Goal: Information Seeking & Learning: Learn about a topic

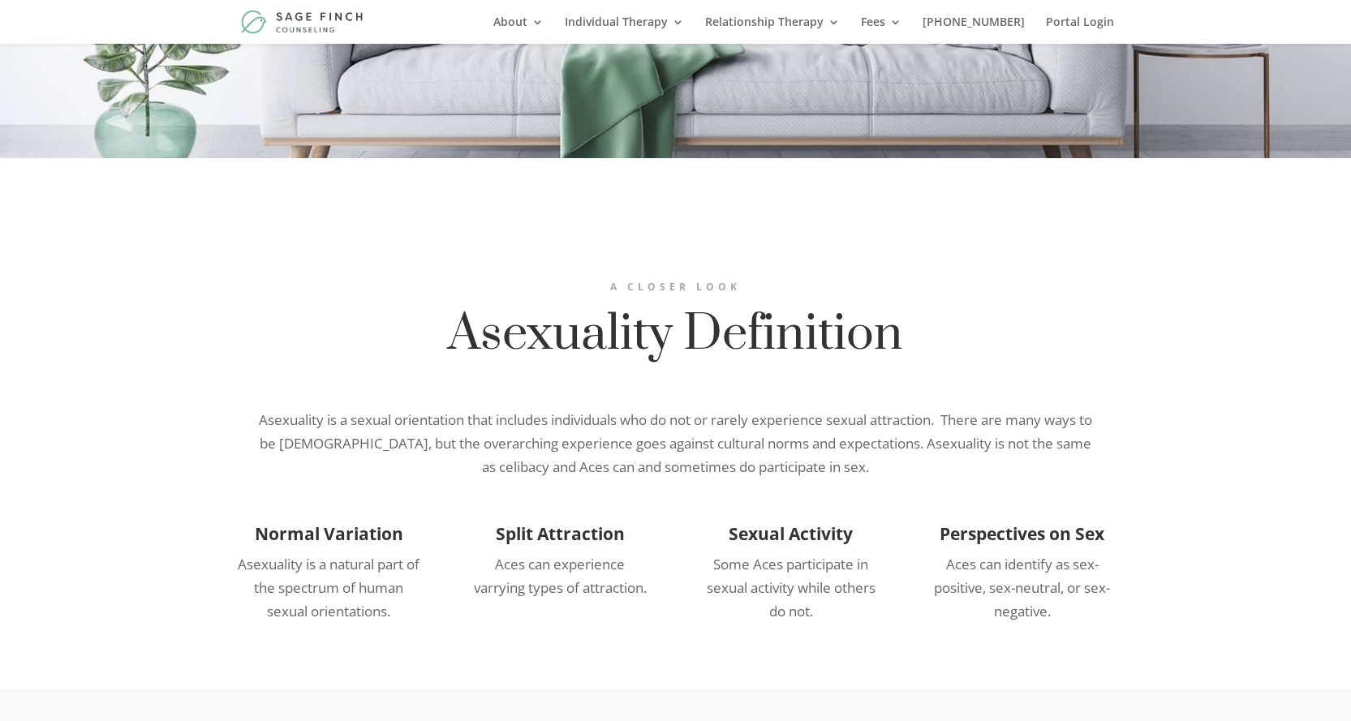
scroll to position [568, 0]
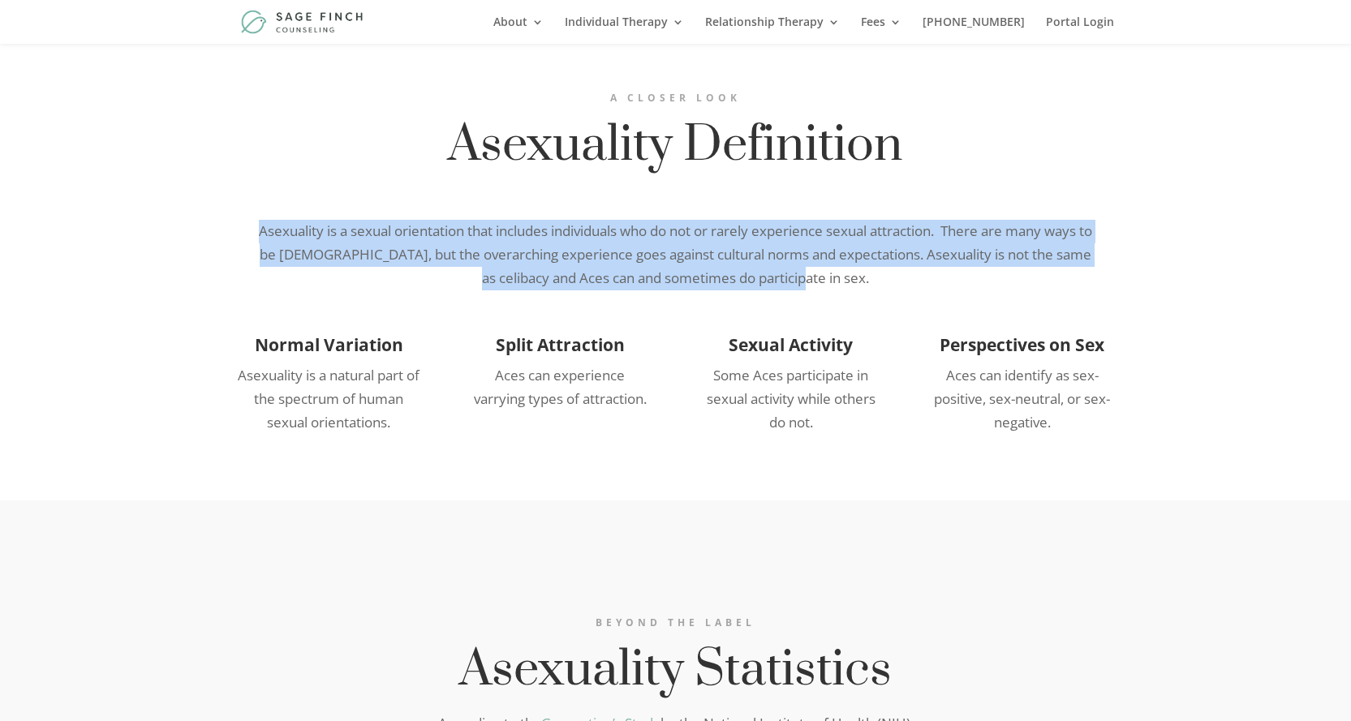
drag, startPoint x: 260, startPoint y: 228, endPoint x: 897, endPoint y: 286, distance: 639.6
click at [891, 289] on div "Asexuality is a sexual orientation that includes individuals who do not or rare…" at bounding box center [676, 255] width 876 height 71
click at [898, 286] on p "Asexuality is a sexual orientation that includes individuals who do not or rare…" at bounding box center [676, 255] width 844 height 71
drag, startPoint x: 900, startPoint y: 281, endPoint x: 238, endPoint y: 225, distance: 664.4
click at [238, 225] on div "Asexuality is a sexual orientation that includes individuals who do not or rare…" at bounding box center [676, 255] width 876 height 71
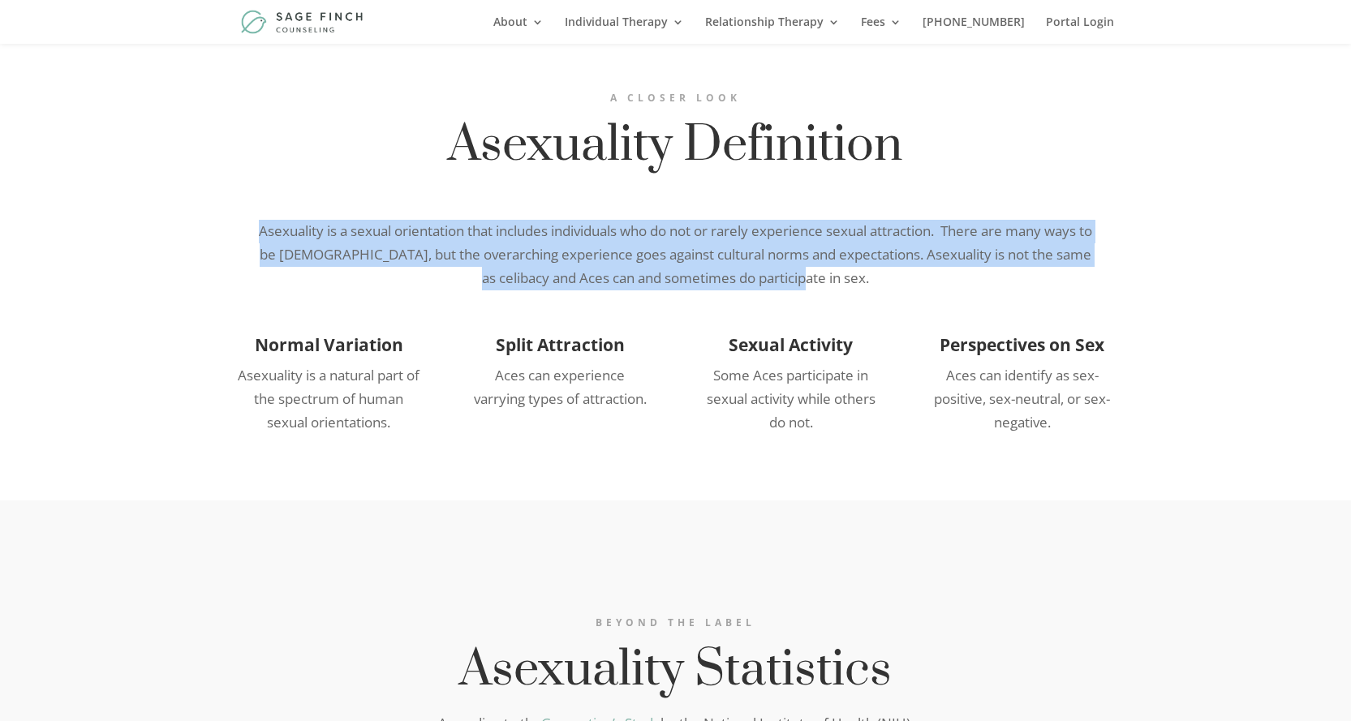
click at [934, 272] on p "Asexuality is a sexual orientation that includes individuals who do not or rare…" at bounding box center [676, 255] width 844 height 71
drag, startPoint x: 577, startPoint y: 247, endPoint x: 312, endPoint y: 247, distance: 264.5
click at [260, 224] on p "Asexuality is a sexual orientation that includes individuals who do not or rare…" at bounding box center [676, 255] width 844 height 71
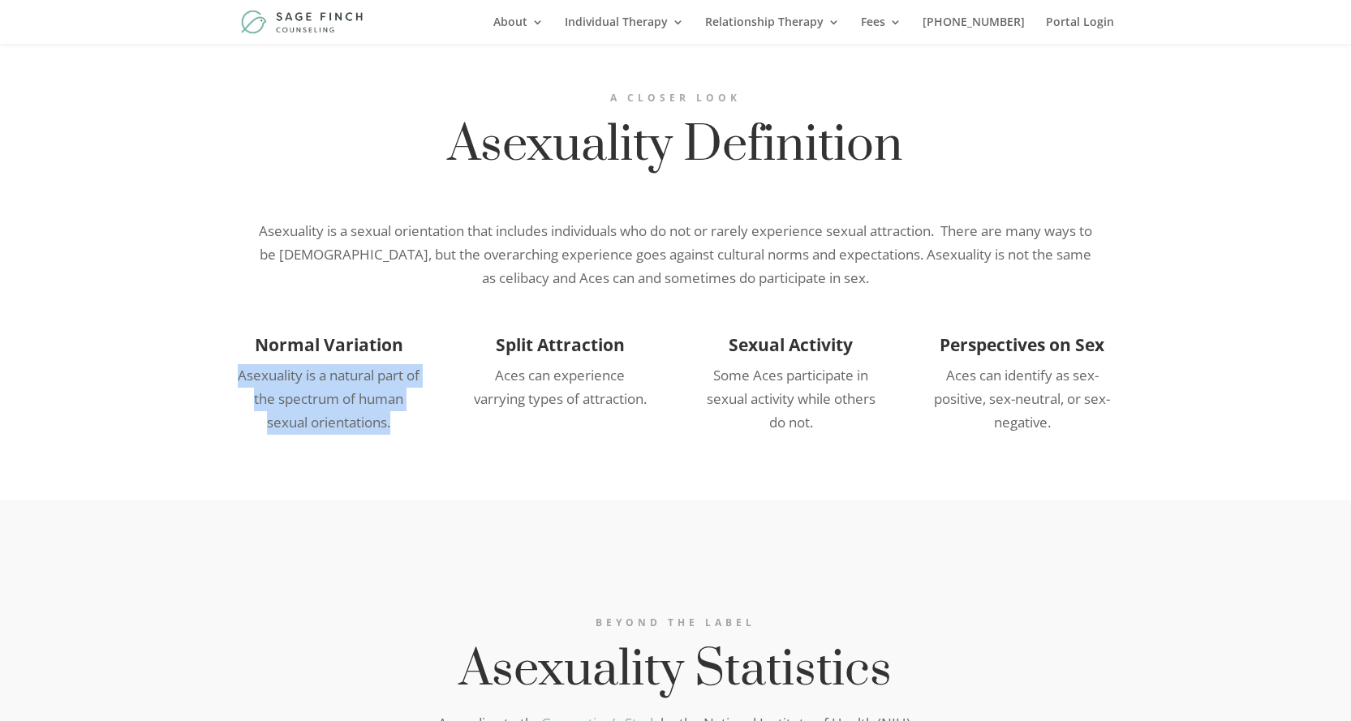
drag, startPoint x: 243, startPoint y: 378, endPoint x: 403, endPoint y: 439, distance: 171.0
click at [403, 439] on div "Normal Variation Asexuality is a natural part of the spectrum of human sexual o…" at bounding box center [676, 384] width 876 height 144
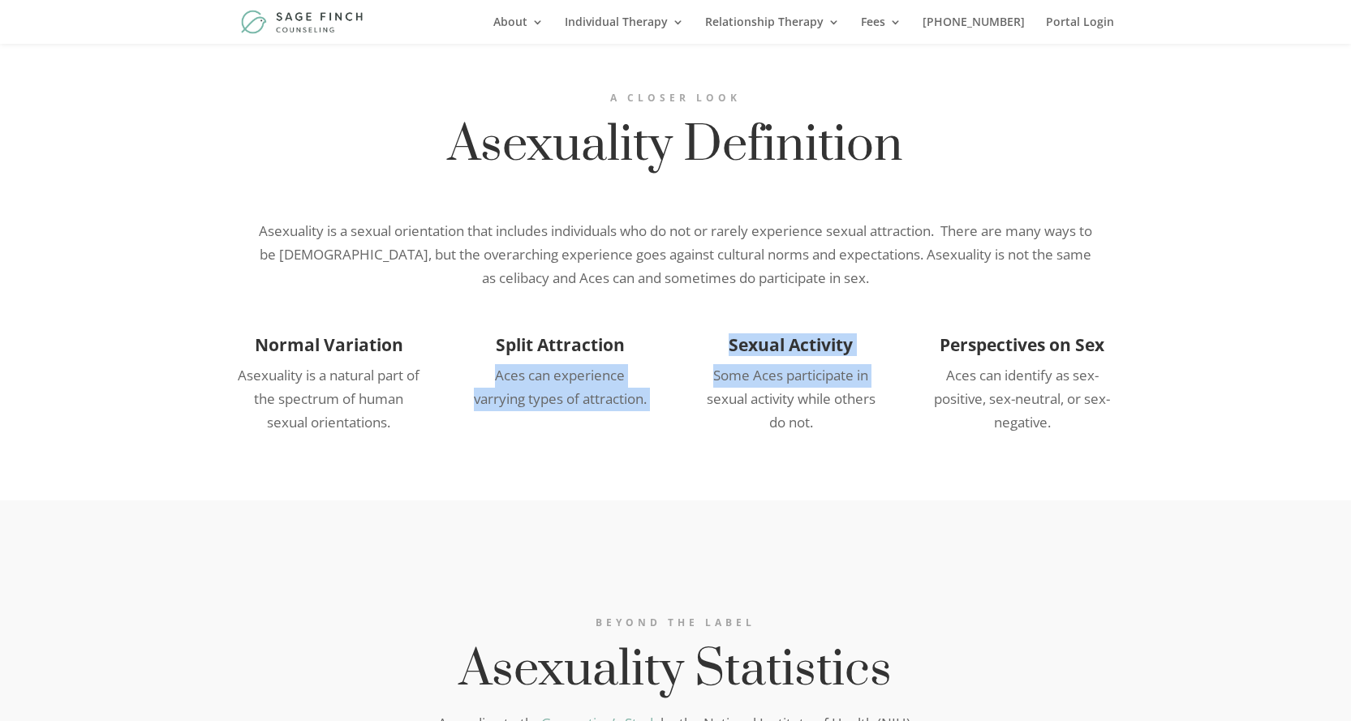
drag, startPoint x: 452, startPoint y: 372, endPoint x: 684, endPoint y: 412, distance: 235.4
click at [683, 412] on div "Normal Variation Asexuality is a natural part of the spectrum of human sexual o…" at bounding box center [676, 384] width 876 height 144
click at [677, 372] on div "Normal Variation Asexuality is a natural part of the spectrum of human sexual o…" at bounding box center [676, 384] width 876 height 144
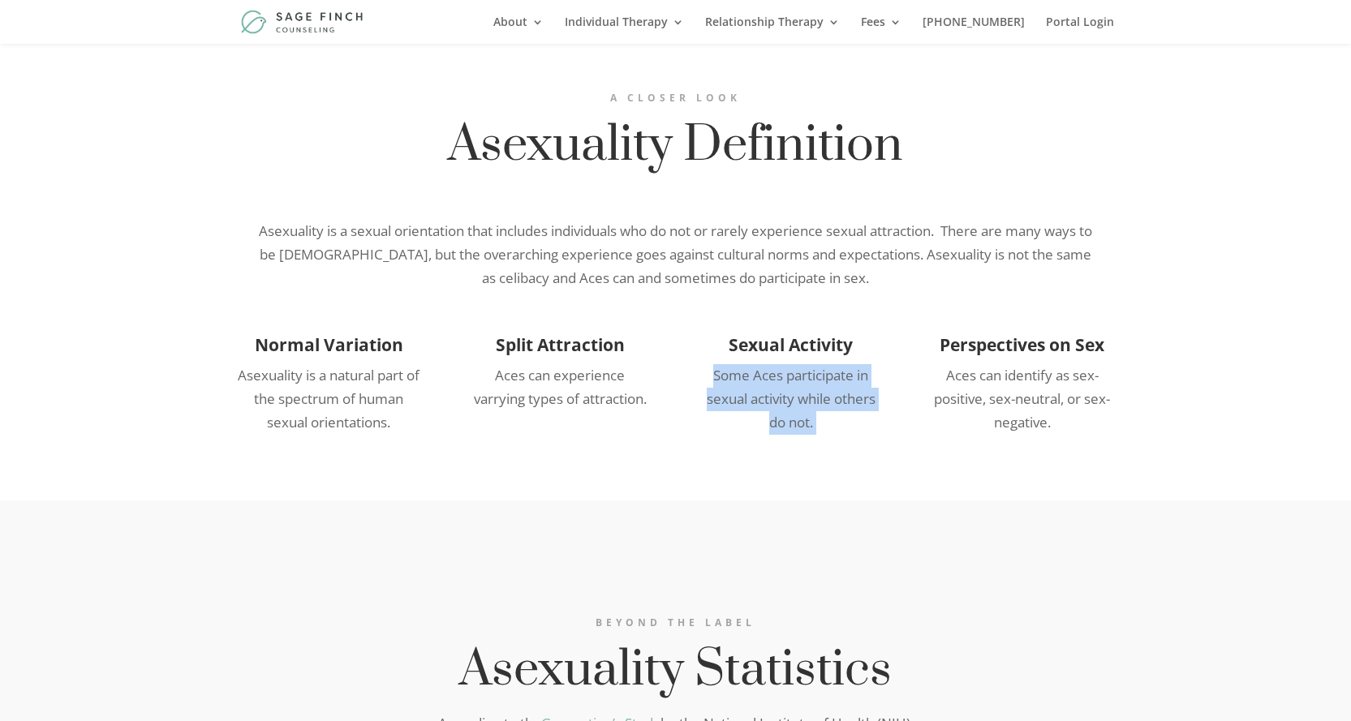
drag, startPoint x: 677, startPoint y: 372, endPoint x: 824, endPoint y: 424, distance: 154.7
click at [824, 424] on div "Normal Variation Asexuality is a natural part of the spectrum of human sexual o…" at bounding box center [676, 384] width 876 height 144
click at [833, 421] on p "Some Aces participate in sexual activity while others do not." at bounding box center [790, 399] width 183 height 71
drag, startPoint x: 834, startPoint y: 425, endPoint x: 897, endPoint y: 397, distance: 69.4
click at [667, 367] on div "Normal Variation Asexuality is a natural part of the spectrum of human sexual o…" at bounding box center [676, 384] width 876 height 144
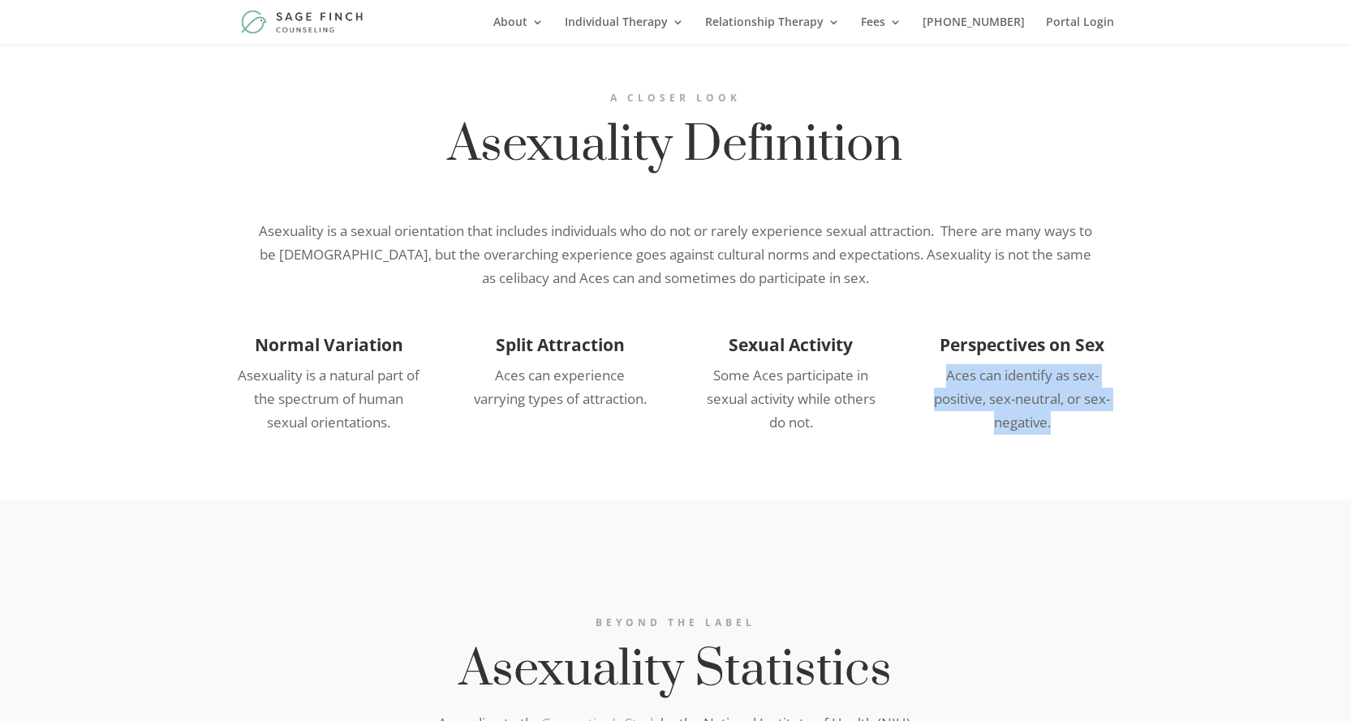
drag, startPoint x: 910, startPoint y: 373, endPoint x: 1131, endPoint y: 437, distance: 229.6
click at [1088, 447] on div "Normal Variation Asexuality is a natural part of the spectrum of human sexual o…" at bounding box center [676, 384] width 876 height 144
click at [1131, 437] on div "A closer Look Asexuality Definition Asexuality is a sexual orientation that inc…" at bounding box center [675, 234] width 1351 height 531
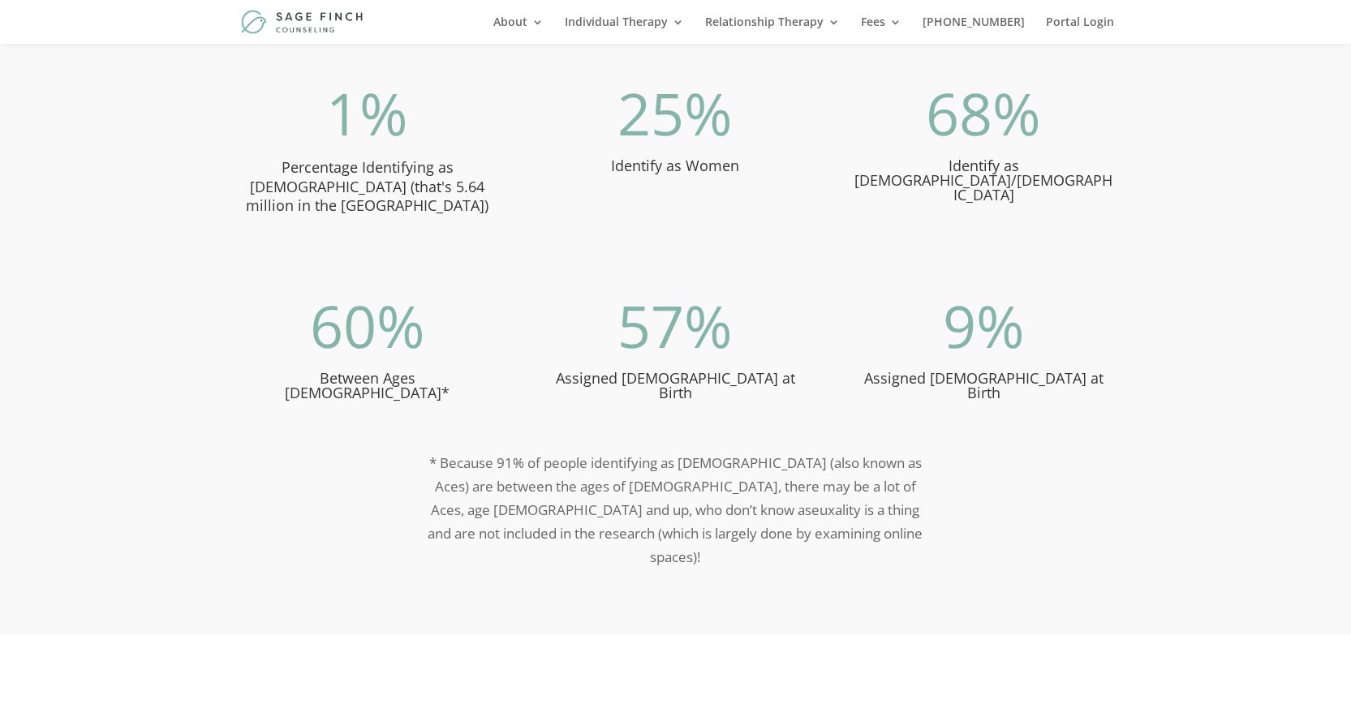
scroll to position [1325, 0]
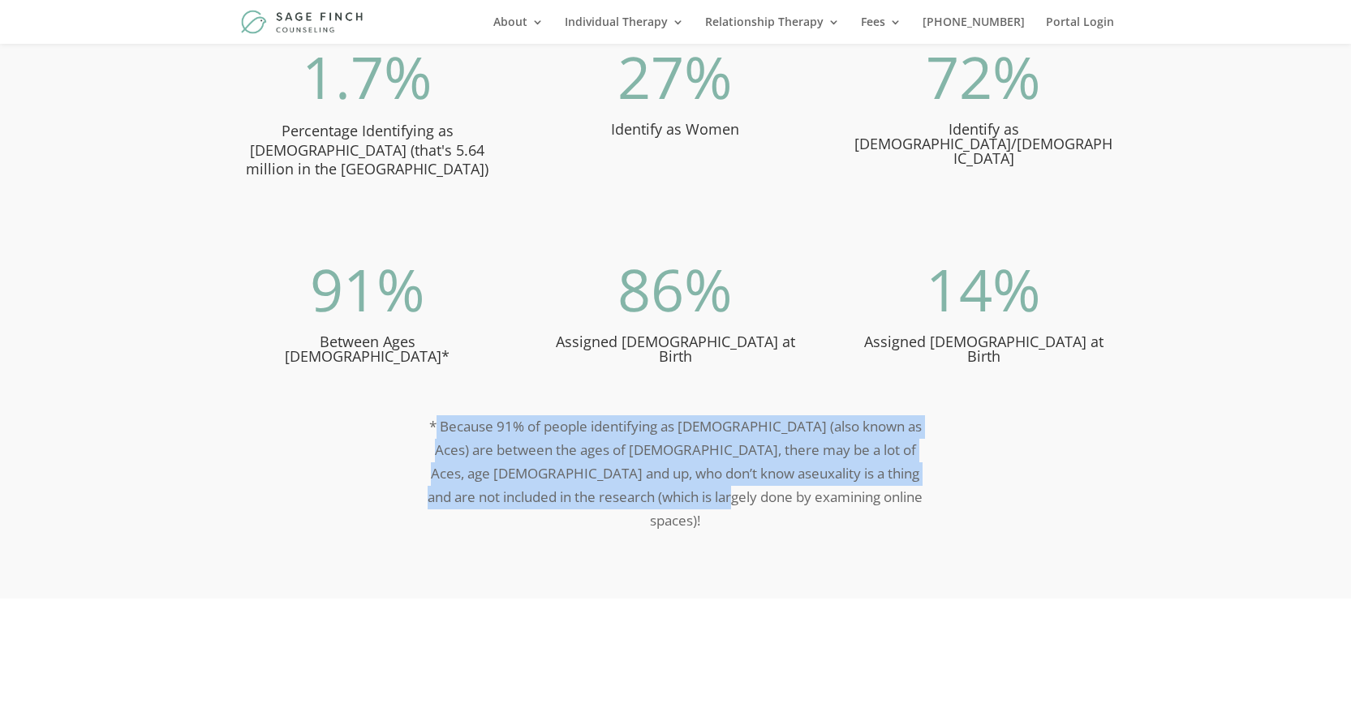
drag, startPoint x: 569, startPoint y: 402, endPoint x: 841, endPoint y: 485, distance: 284.9
click at [828, 486] on div "* Because 91% of people identifying as [DEMOGRAPHIC_DATA] (also known as Aces) …" at bounding box center [676, 474] width 876 height 161
click at [856, 482] on div "* Because 91% of people identifying as [DEMOGRAPHIC_DATA] (also known as Aces) …" at bounding box center [676, 474] width 876 height 161
drag, startPoint x: 856, startPoint y: 482, endPoint x: 459, endPoint y: 389, distance: 407.4
click at [459, 394] on div "* Because 91% of people identifying as [DEMOGRAPHIC_DATA] (also known as Aces) …" at bounding box center [676, 474] width 876 height 161
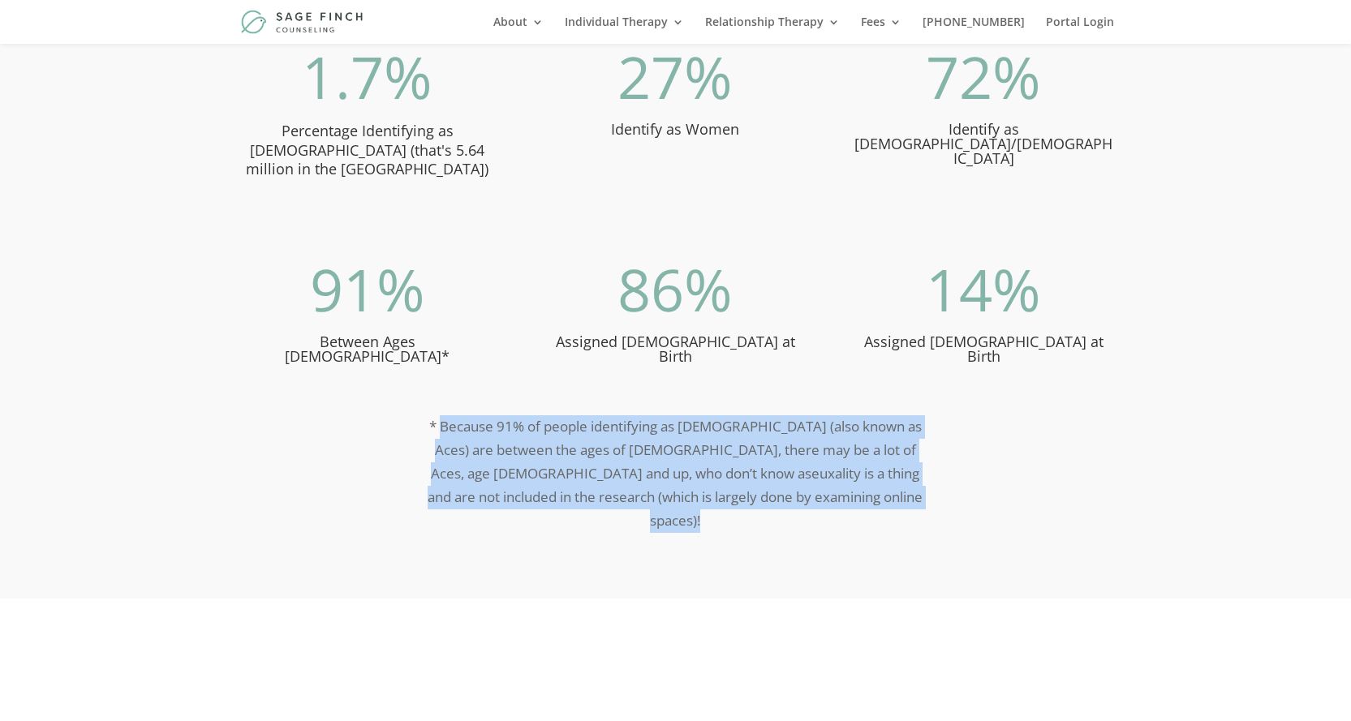
click at [826, 484] on div "* Because 91% of people identifying as [DEMOGRAPHIC_DATA] (also known as Aces) …" at bounding box center [676, 474] width 876 height 161
drag, startPoint x: 858, startPoint y: 480, endPoint x: 379, endPoint y: 418, distance: 482.8
click at [379, 418] on div "* Because 91% of people identifying as [DEMOGRAPHIC_DATA] (also known as Aces) …" at bounding box center [676, 474] width 876 height 161
click at [855, 493] on div "* Because 91% of people identifying as [DEMOGRAPHIC_DATA] (also known as Aces) …" at bounding box center [676, 474] width 876 height 161
drag, startPoint x: 743, startPoint y: 466, endPoint x: 443, endPoint y: 413, distance: 304.8
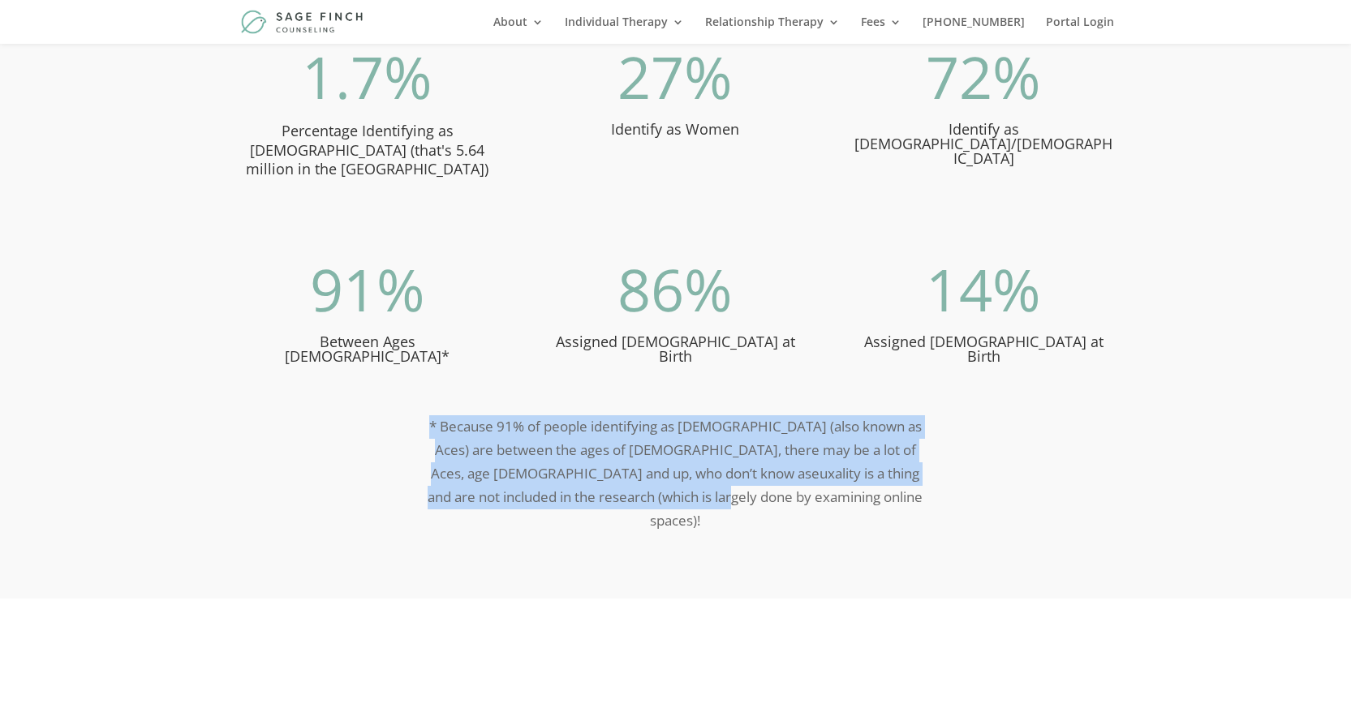
click at [396, 394] on div "* Because 91% of people identifying as [DEMOGRAPHIC_DATA] (also known as Aces) …" at bounding box center [676, 474] width 876 height 161
click at [670, 481] on div "* Because 91% of people identifying as [DEMOGRAPHIC_DATA] (also known as Aces) …" at bounding box center [676, 474] width 876 height 161
drag, startPoint x: 862, startPoint y: 467, endPoint x: 526, endPoint y: 418, distance: 339.5
click at [449, 415] on p "* Because 91% of people identifying as [DEMOGRAPHIC_DATA] (also known as Aces) …" at bounding box center [675, 474] width 506 height 118
click at [842, 500] on div "Beyond the Label Asexuality Statistics According to the Generation’s Study by t…" at bounding box center [675, 171] width 1351 height 855
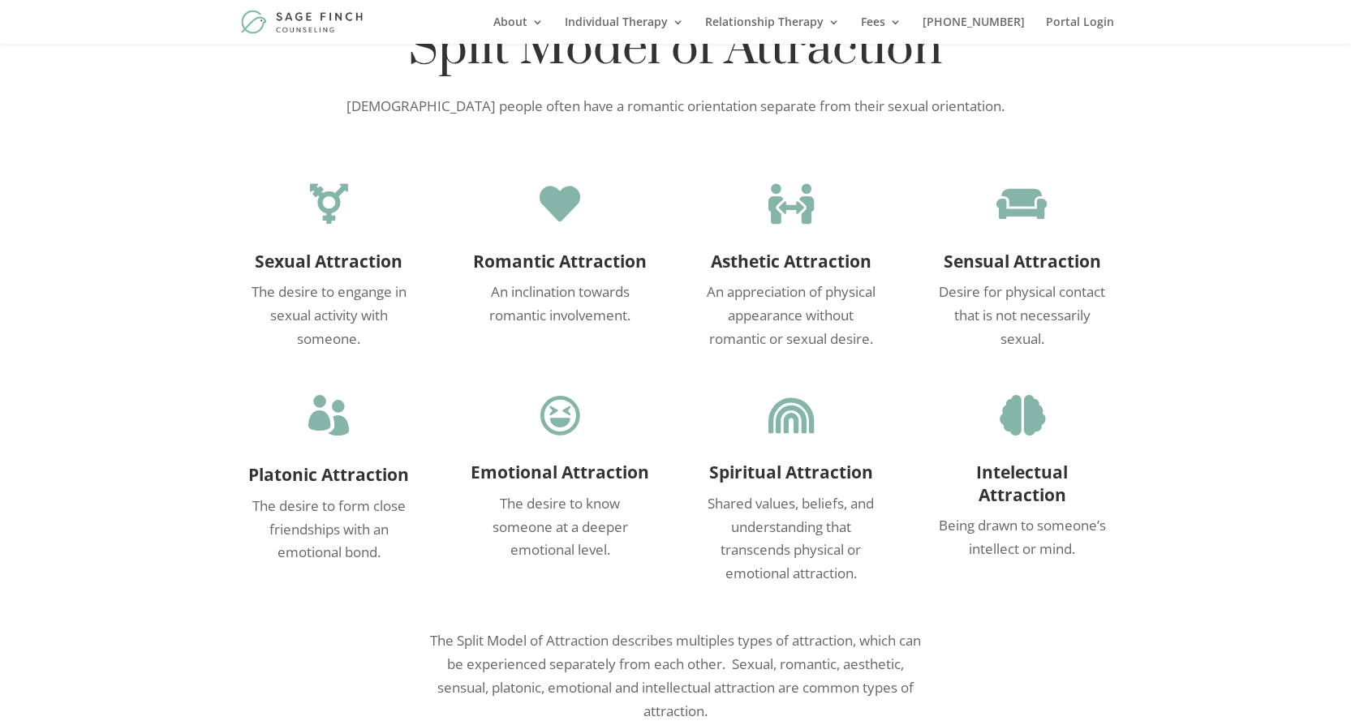
scroll to position [2083, 0]
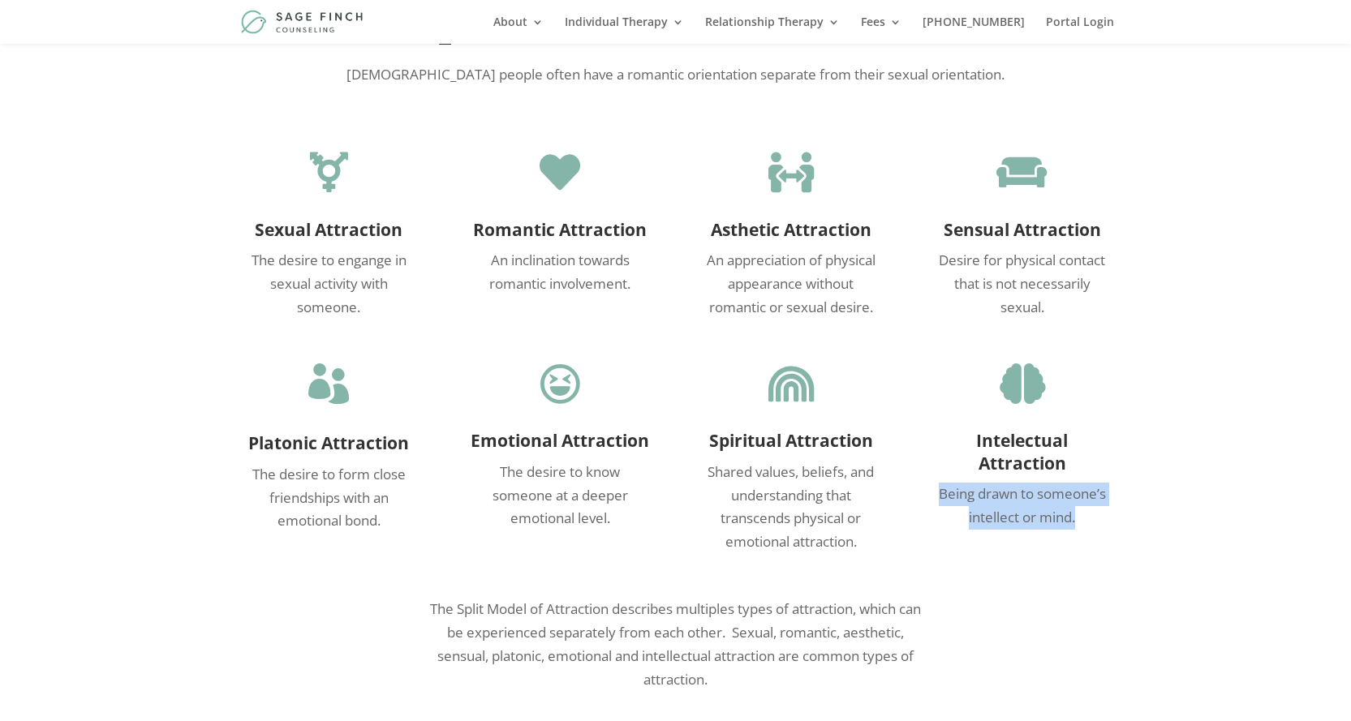
drag, startPoint x: 940, startPoint y: 433, endPoint x: 1096, endPoint y: 476, distance: 162.4
click at [1096, 476] on div " Platonic Attraction The desire to form close friendships with an emotional bo…" at bounding box center [676, 459] width 876 height 235
click at [856, 494] on p "Shared values, beliefs, and understanding that transcends physical or emotional…" at bounding box center [790, 508] width 183 height 94
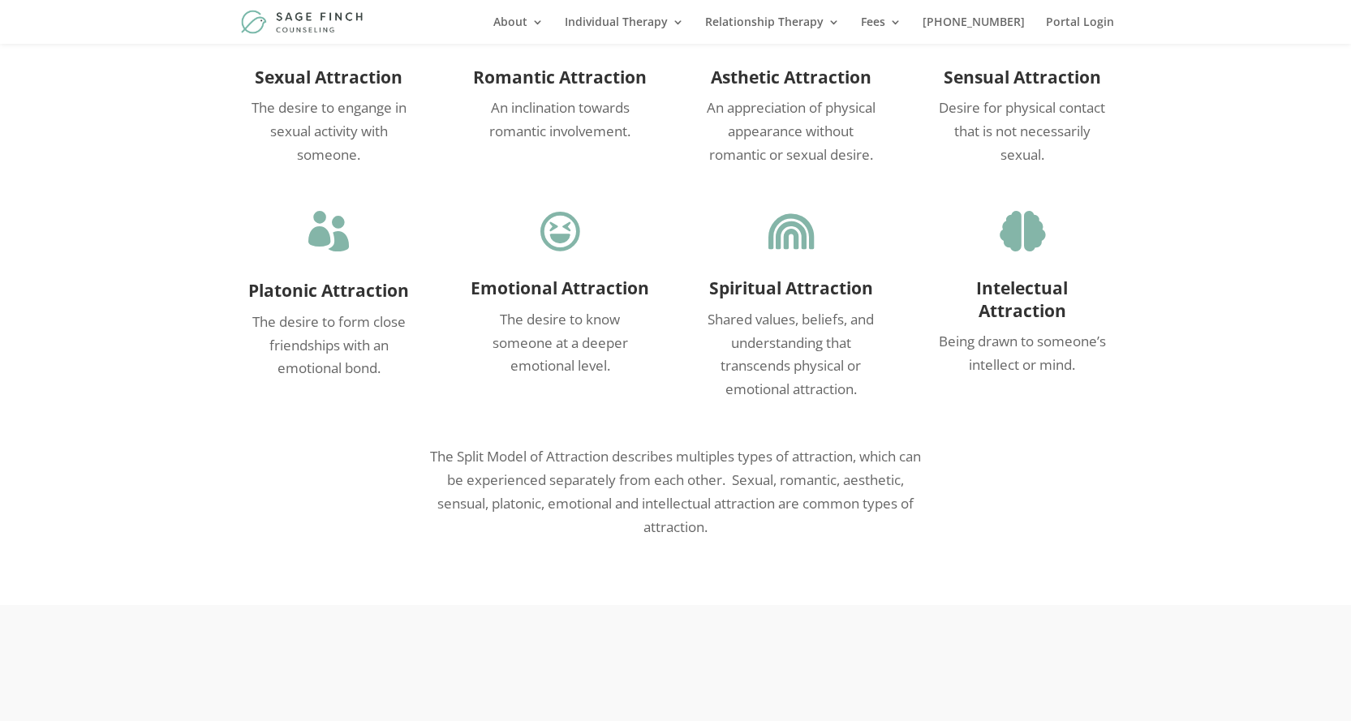
scroll to position [2272, 0]
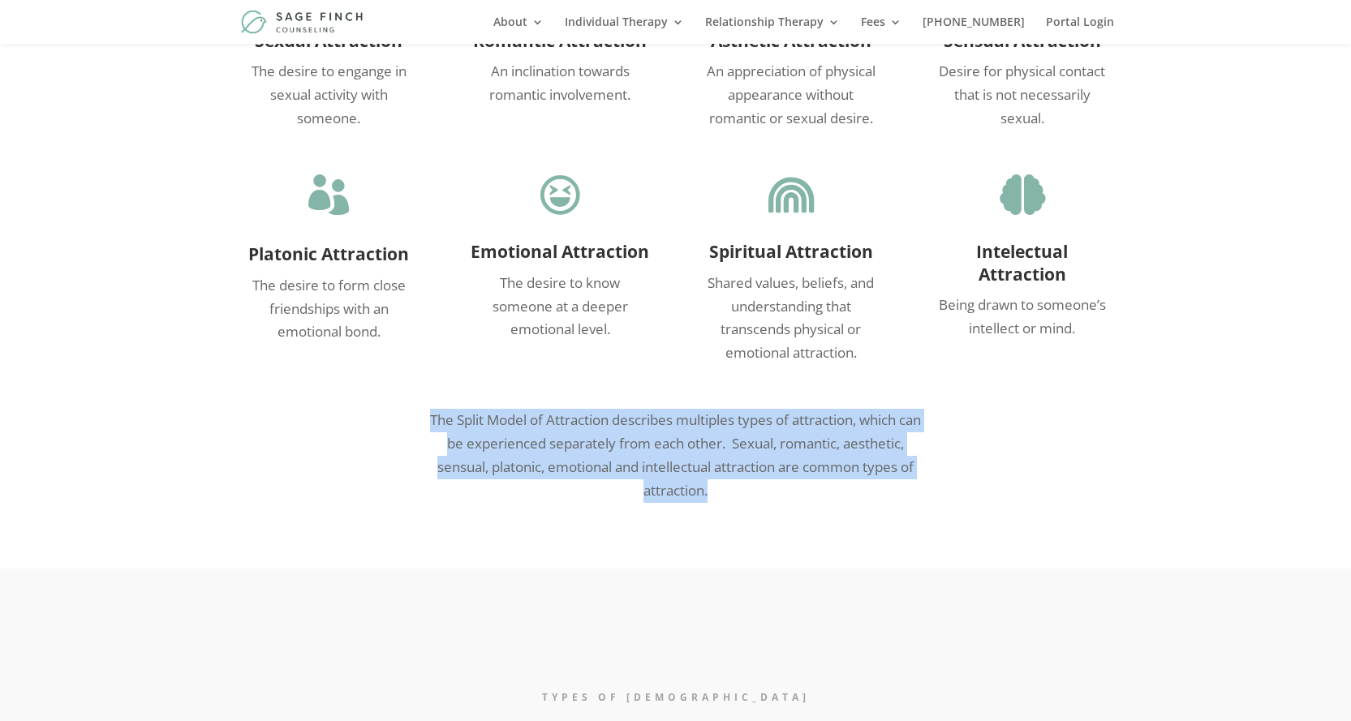
drag, startPoint x: 768, startPoint y: 448, endPoint x: 411, endPoint y: 368, distance: 365.8
click at [411, 387] on div "The Split Model of Attraction describes multiples types of attraction, which ca…" at bounding box center [676, 456] width 876 height 138
click at [533, 409] on p "The Split Model of Attraction describes multiples types of attraction, which ca…" at bounding box center [675, 456] width 506 height 94
click at [757, 409] on p "The Split Model of Attraction describes multiples types of attraction, which ca…" at bounding box center [675, 456] width 506 height 94
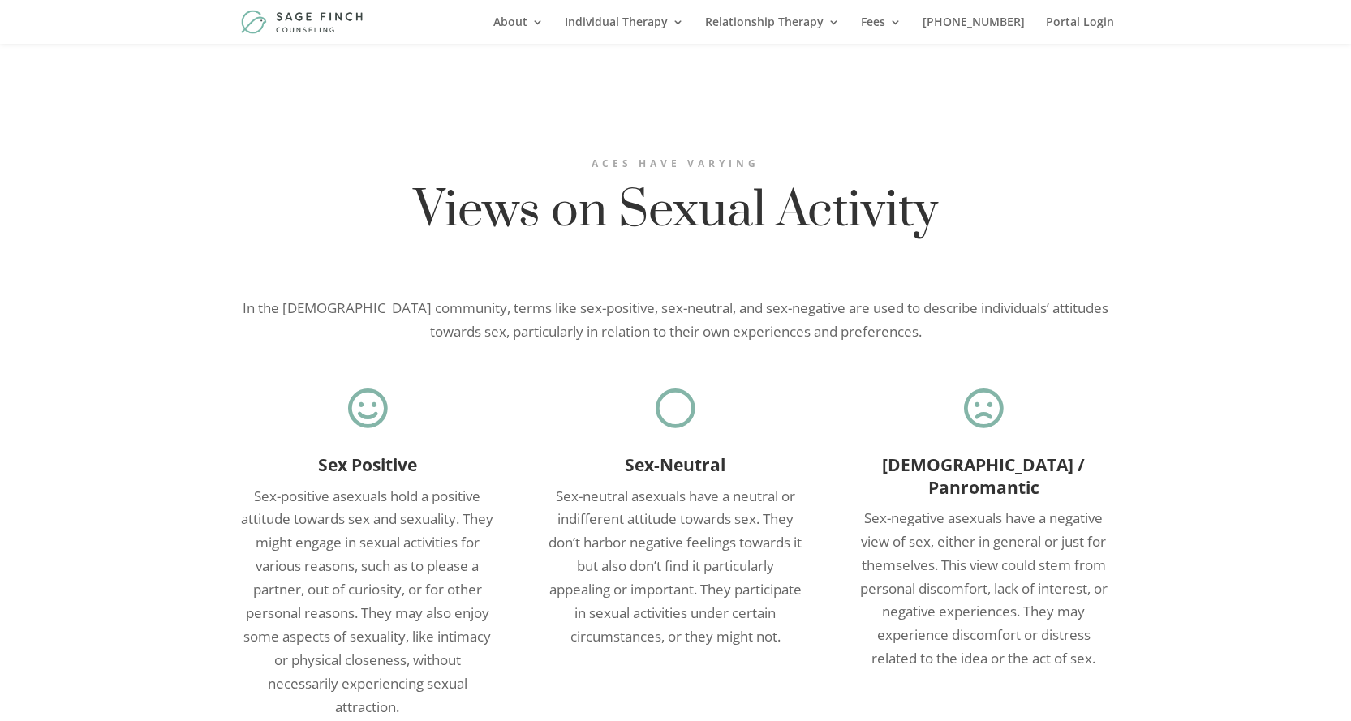
scroll to position [3597, 0]
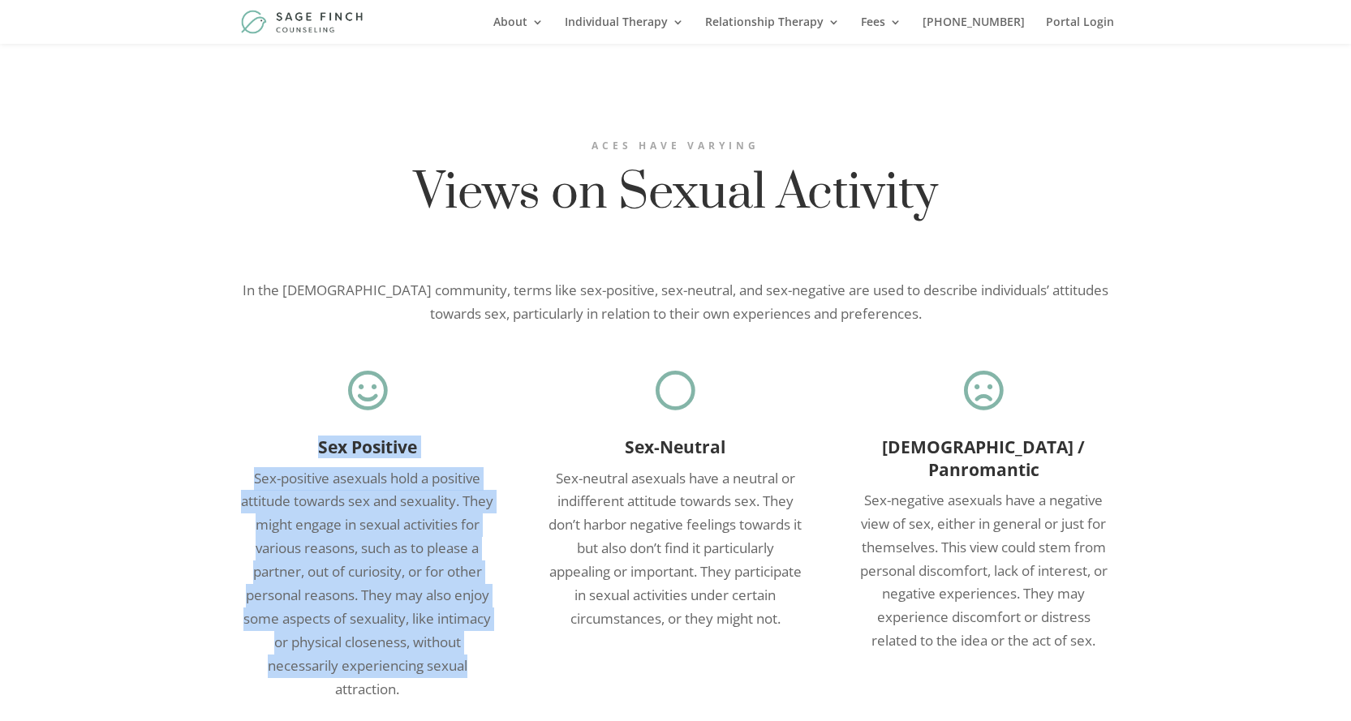
drag, startPoint x: 244, startPoint y: 410, endPoint x: 484, endPoint y: 621, distance: 319.1
click at [484, 620] on div "Sex Positive Sex-positive asexuals hold a positive attitude towards sex and sex…" at bounding box center [368, 569] width 260 height 265
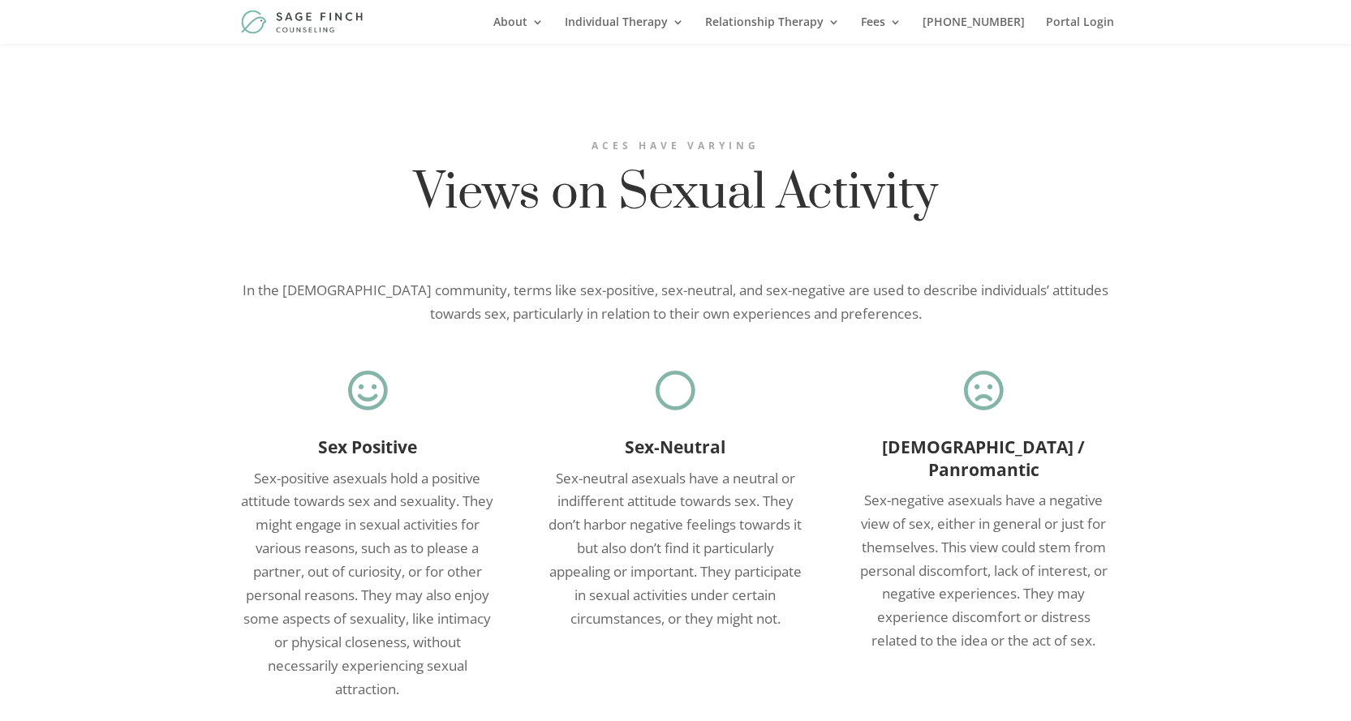
click at [431, 639] on p "Sex-positive asexuals hold a positive attitude towards sex and sexuality. They …" at bounding box center [368, 584] width 260 height 234
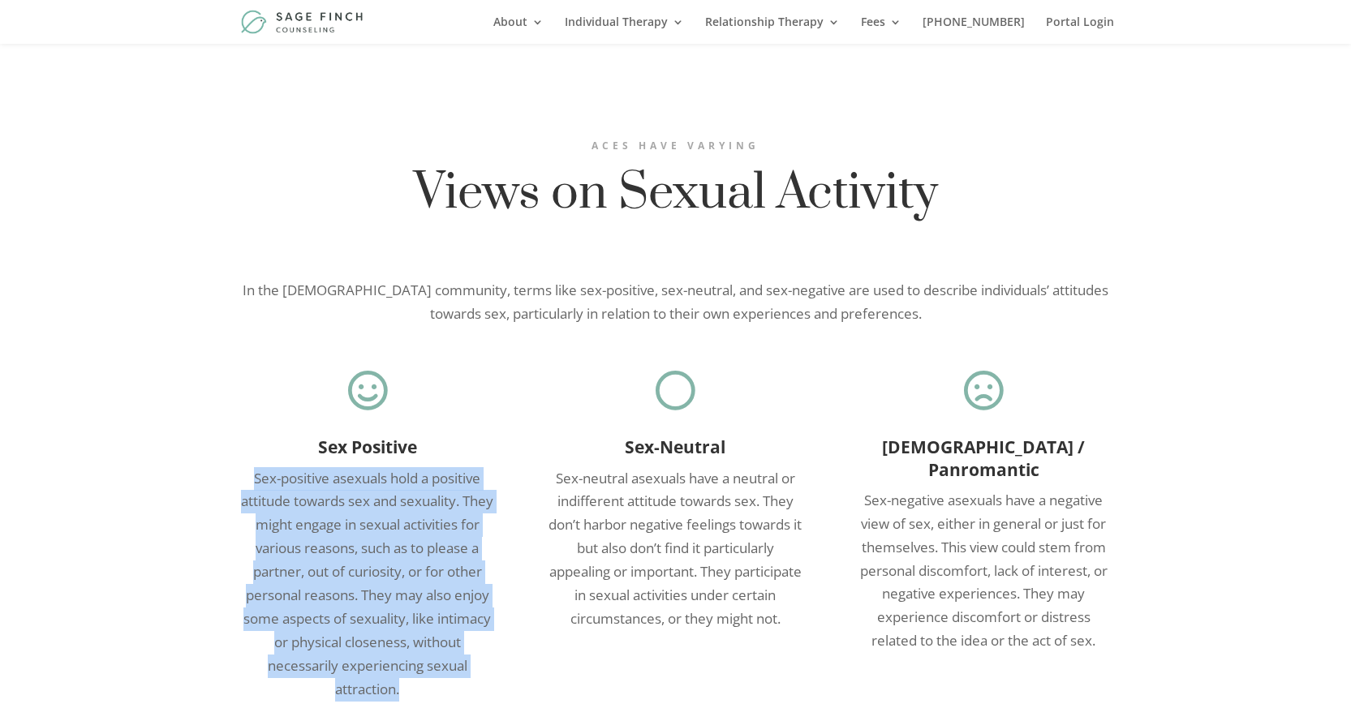
drag, startPoint x: 467, startPoint y: 634, endPoint x: 222, endPoint y: 424, distance: 322.7
click at [222, 424] on div "Aces have varying Views on Sexual Activity In the [DEMOGRAPHIC_DATA] community,…" at bounding box center [675, 392] width 1351 height 750
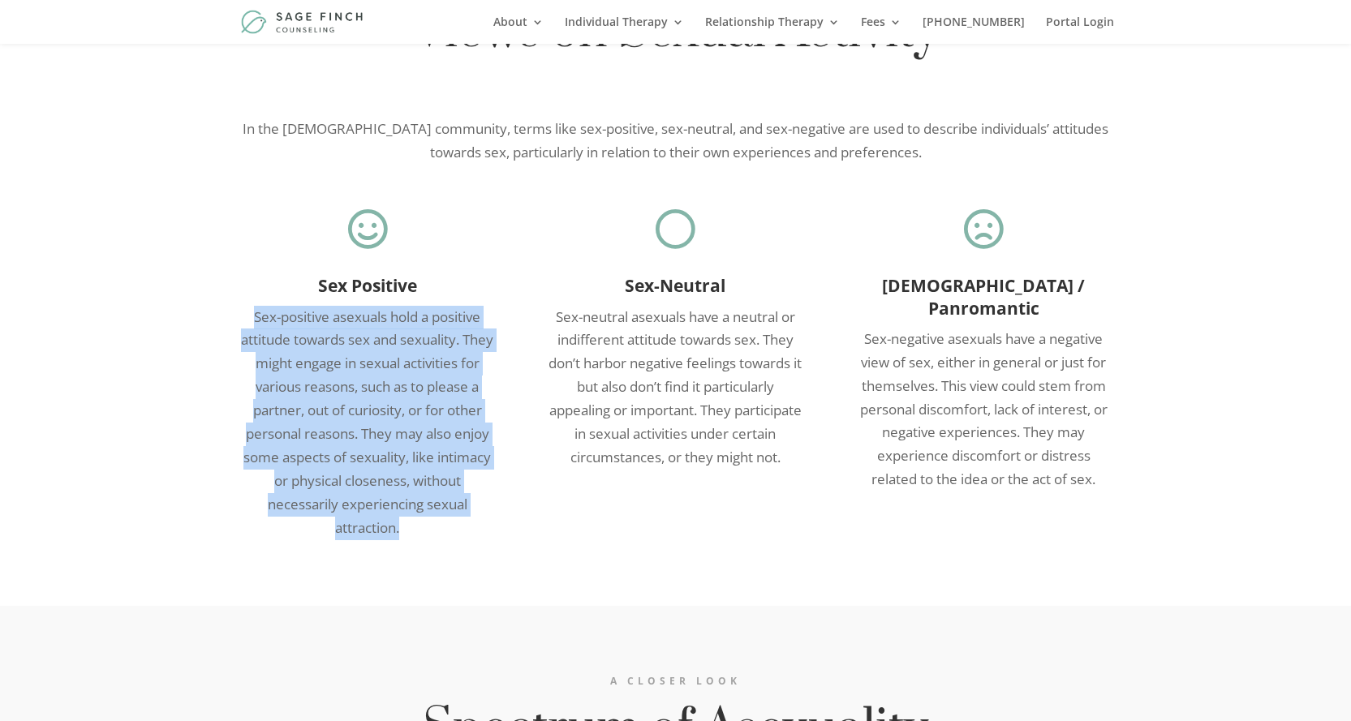
scroll to position [3787, 0]
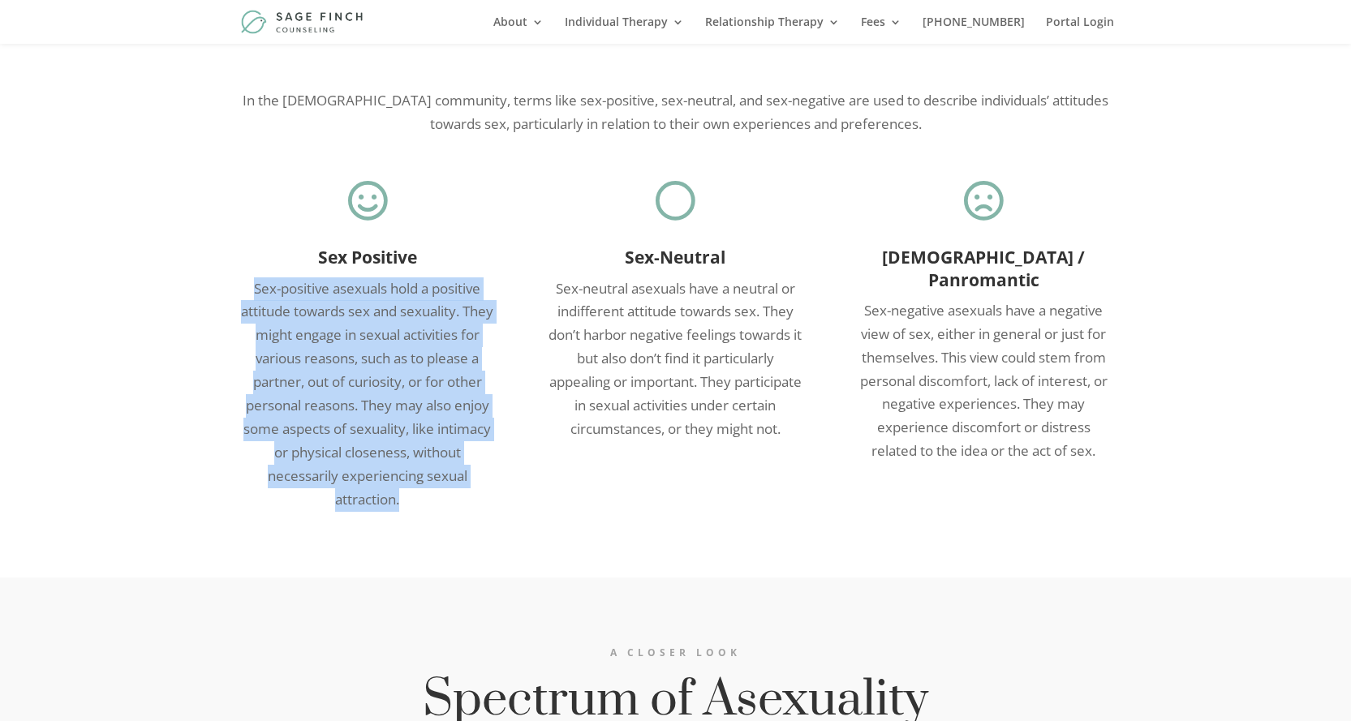
click at [414, 455] on p "Sex-positive asexuals hold a positive attitude towards sex and sexuality. They …" at bounding box center [368, 394] width 260 height 234
drag, startPoint x: 471, startPoint y: 498, endPoint x: 209, endPoint y: 234, distance: 371.8
click at [209, 234] on div "Aces have varying Views on Sexual Activity In the [DEMOGRAPHIC_DATA] community,…" at bounding box center [675, 202] width 1351 height 750
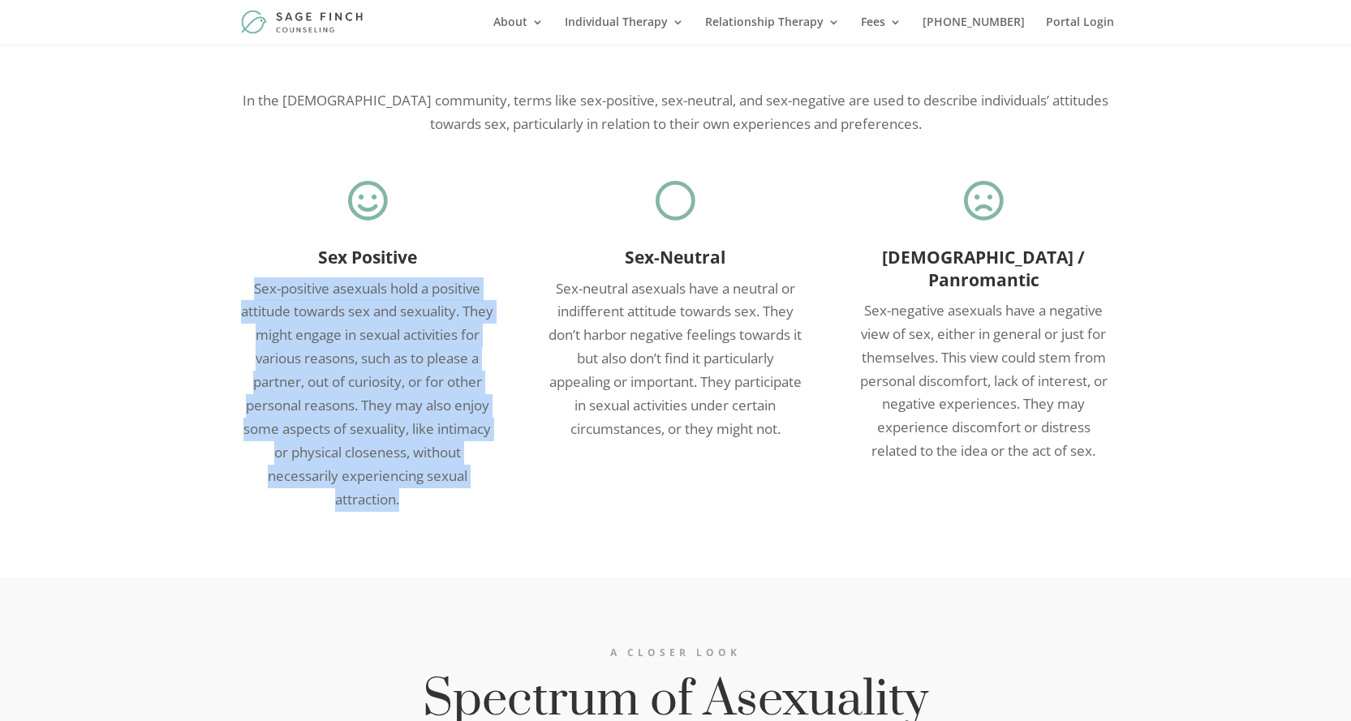
drag, startPoint x: 462, startPoint y: 438, endPoint x: 202, endPoint y: 246, distance: 323.1
click at [204, 240] on div "Aces have varying Views on Sexual Activity In the [DEMOGRAPHIC_DATA] community,…" at bounding box center [675, 202] width 1351 height 750
click at [214, 434] on div "Aces have varying Views on Sexual Activity In the [DEMOGRAPHIC_DATA] community,…" at bounding box center [675, 202] width 1351 height 750
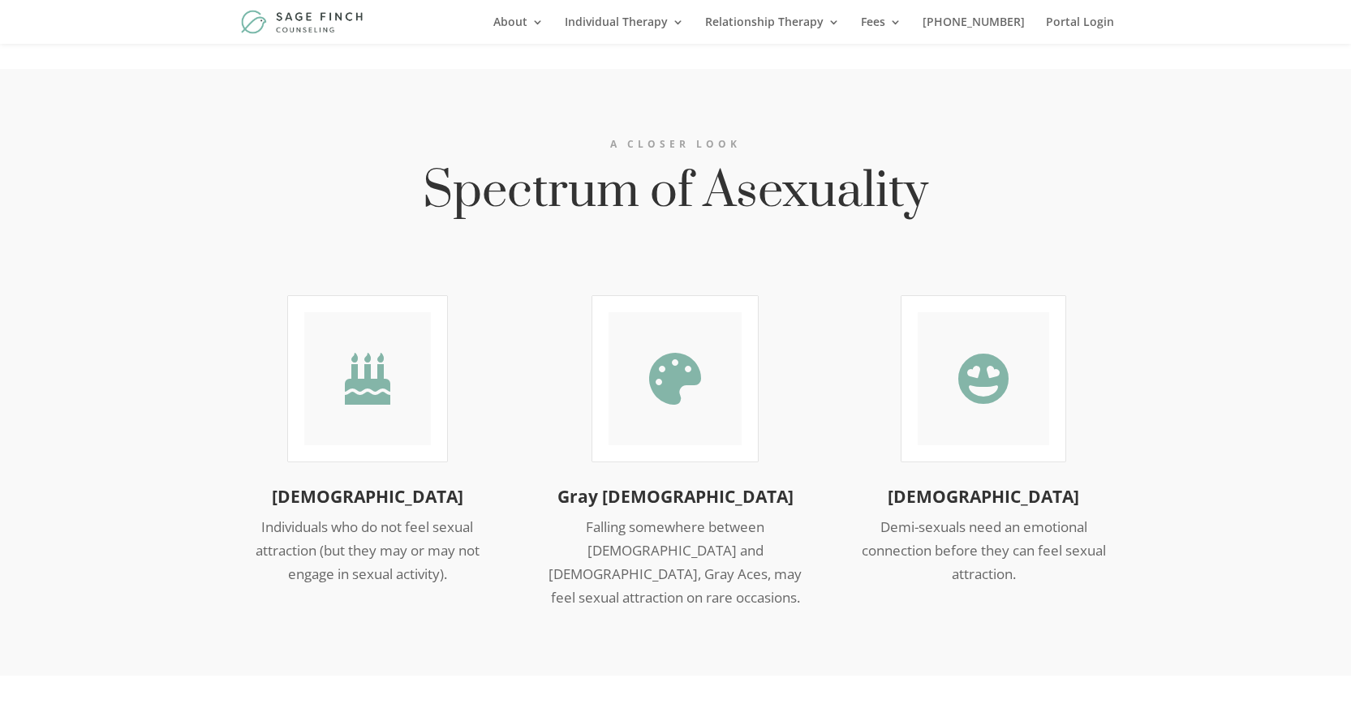
scroll to position [4355, 0]
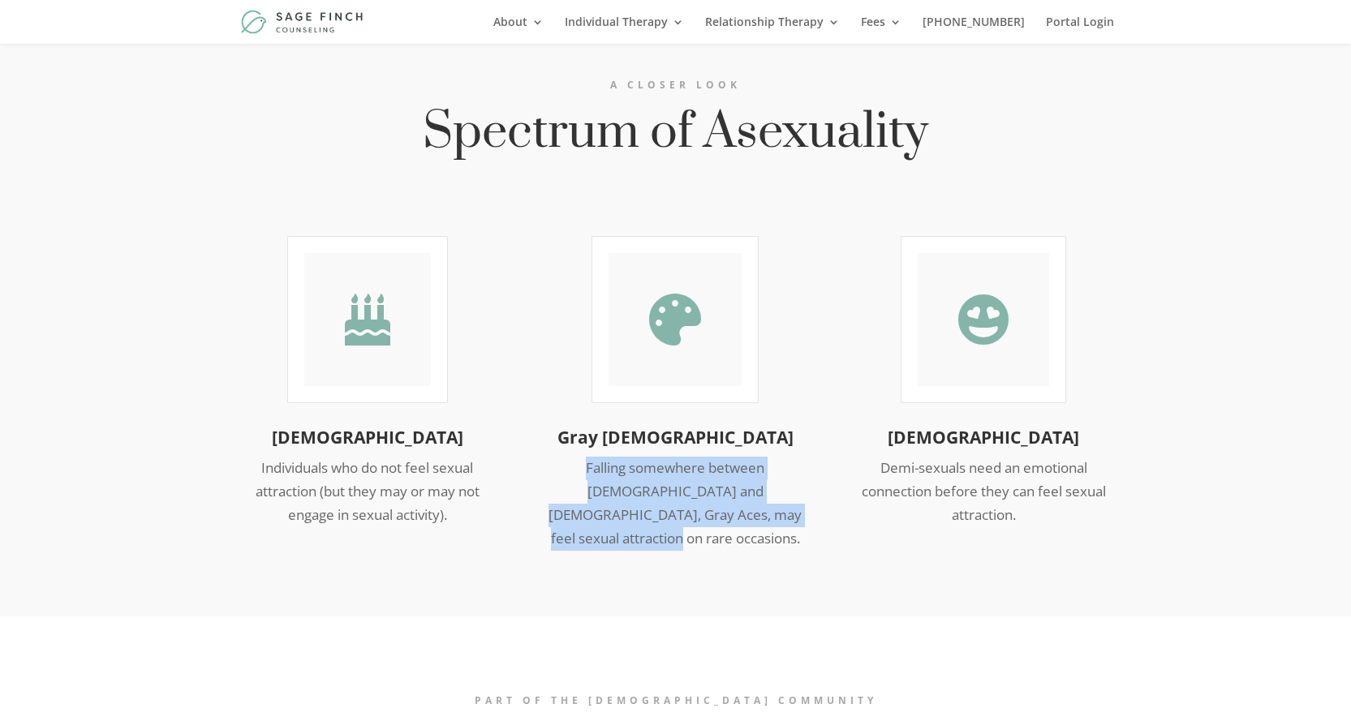
drag, startPoint x: 553, startPoint y: 405, endPoint x: 776, endPoint y: 473, distance: 233.3
click at [776, 473] on div " [DEMOGRAPHIC_DATA] Individuals who do not feel sexual attraction (but they ma…" at bounding box center [676, 394] width 876 height 358
click at [547, 462] on p "Falling somewhere between [DEMOGRAPHIC_DATA] and [DEMOGRAPHIC_DATA], Gray Aces,…" at bounding box center [675, 504] width 260 height 94
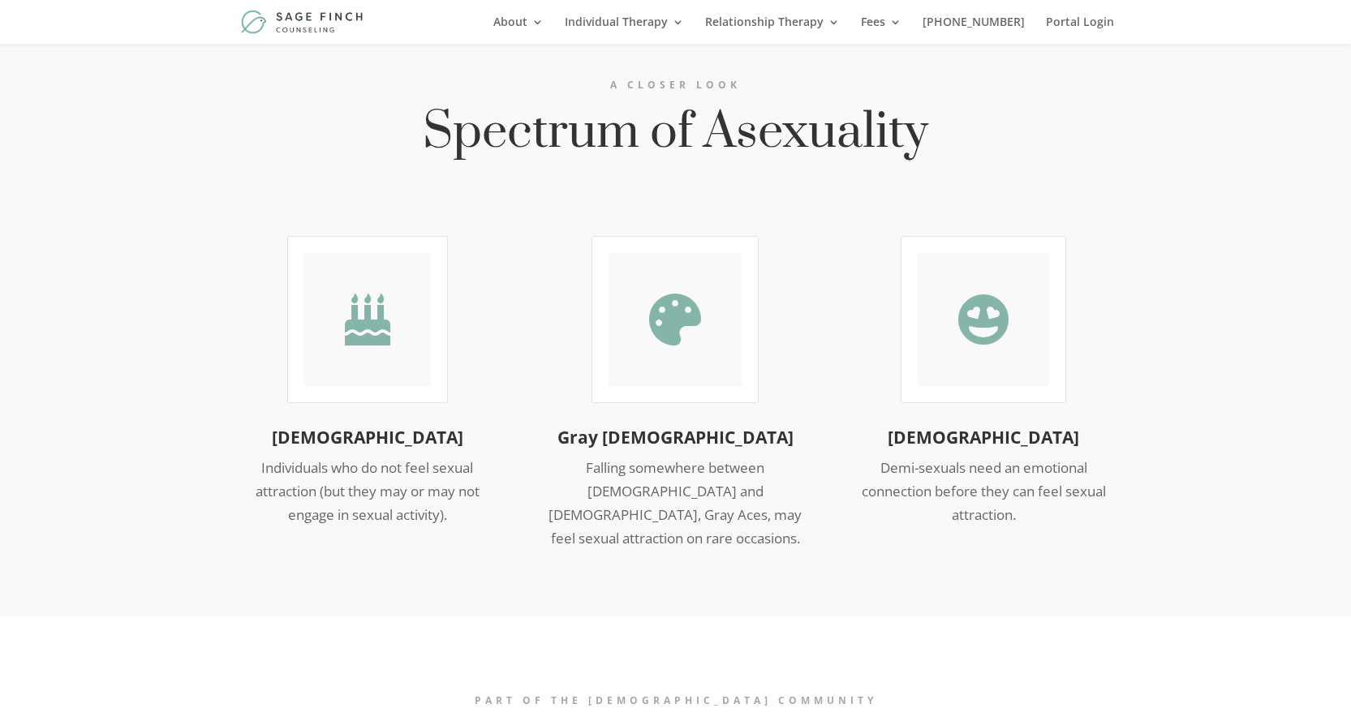
drag, startPoint x: 207, startPoint y: 568, endPoint x: 213, endPoint y: 557, distance: 12.4
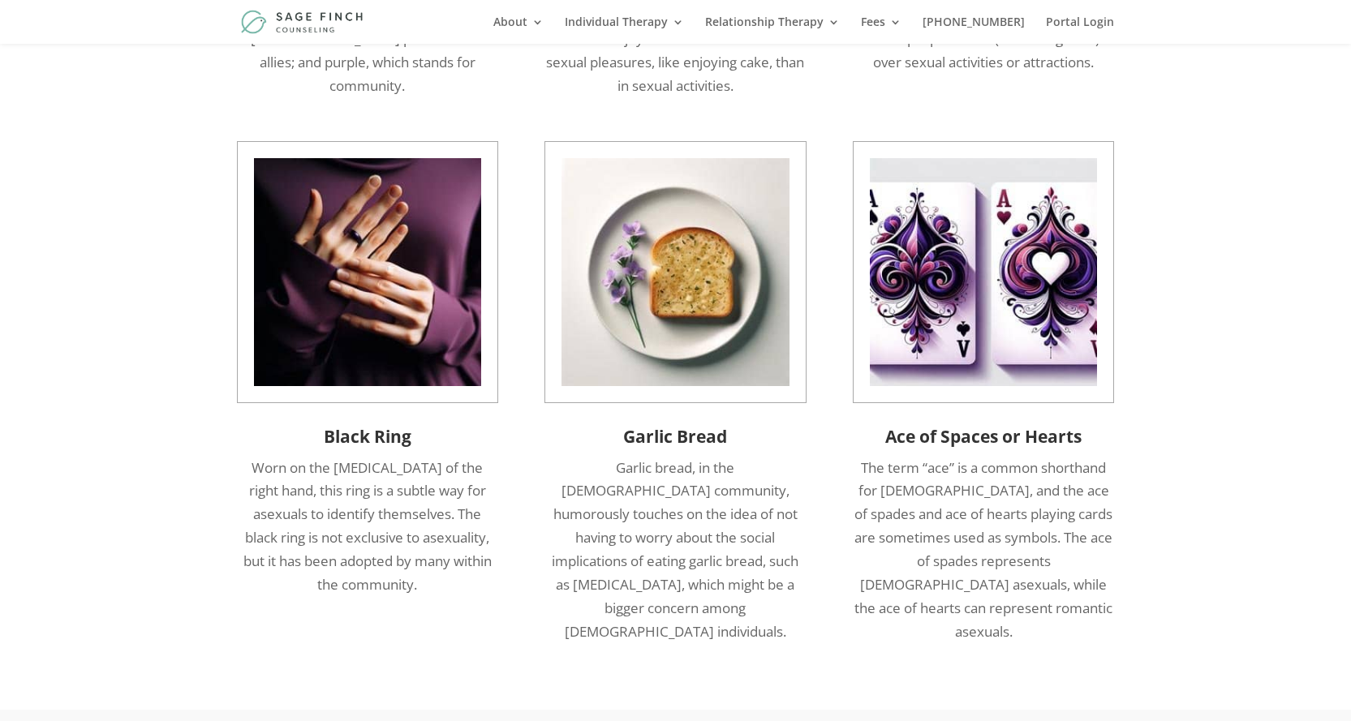
scroll to position [5678, 0]
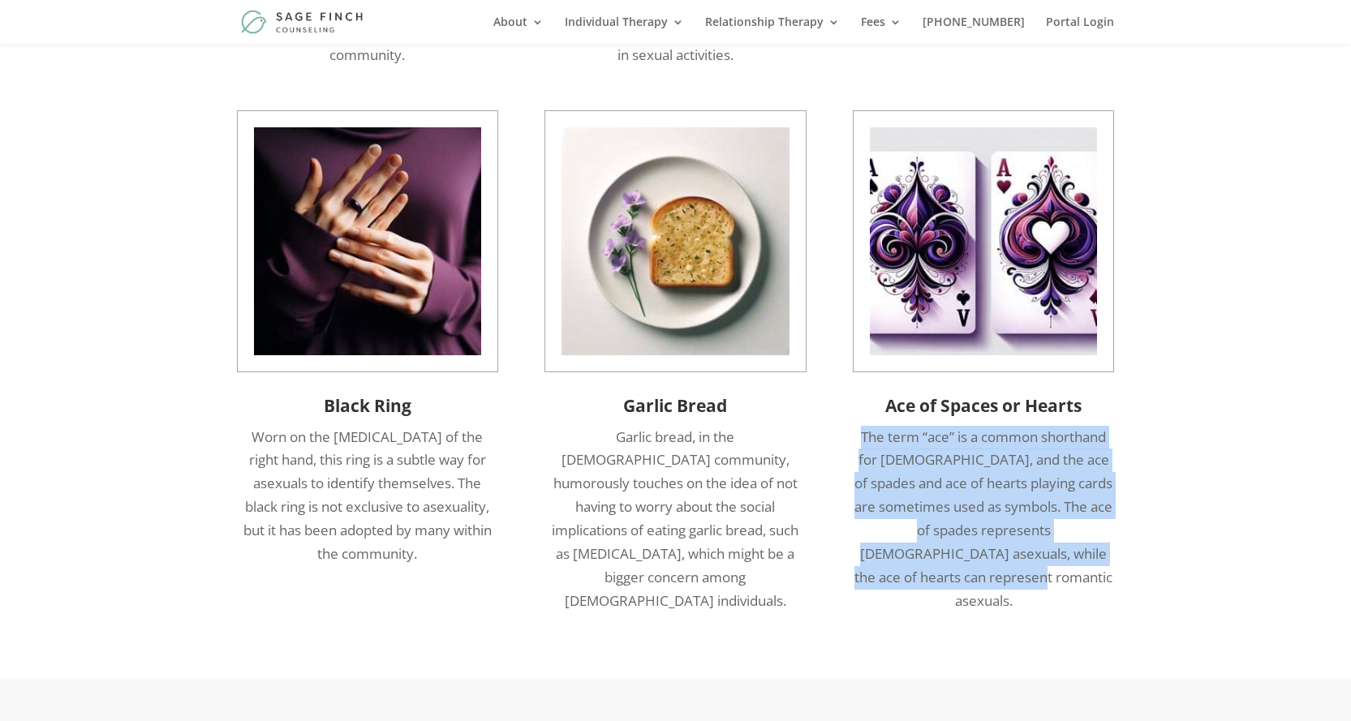
drag, startPoint x: 859, startPoint y: 274, endPoint x: 1112, endPoint y: 413, distance: 288.0
click at [1112, 426] on p "The term “ace” is a common shorthand for [DEMOGRAPHIC_DATA], and the ace of spa…" at bounding box center [984, 519] width 260 height 187
click at [1107, 426] on p "The term “ace” is a common shorthand for [DEMOGRAPHIC_DATA], and the ace of spa…" at bounding box center [984, 519] width 260 height 187
drag, startPoint x: 1096, startPoint y: 422, endPoint x: 851, endPoint y: 260, distance: 293.9
click at [852, 260] on div "Black Ring Worn on the [MEDICAL_DATA] of the right hand, this ring is a subtle …" at bounding box center [676, 362] width 876 height 546
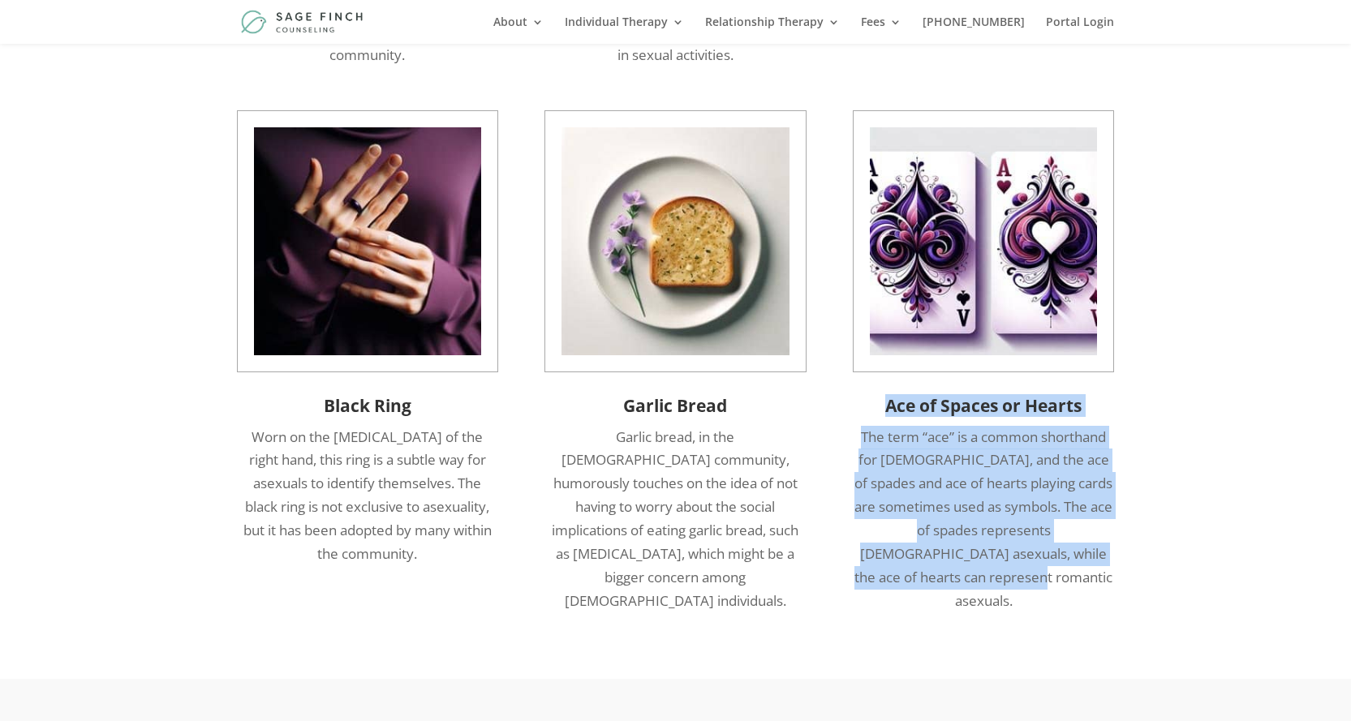
click at [1087, 426] on p "The term “ace” is a common shorthand for [DEMOGRAPHIC_DATA], and the ace of spa…" at bounding box center [984, 519] width 260 height 187
drag, startPoint x: 1073, startPoint y: 431, endPoint x: 837, endPoint y: 270, distance: 286.3
click at [837, 270] on div "Black Ring Worn on the [MEDICAL_DATA] of the right hand, this ring is a subtle …" at bounding box center [676, 362] width 876 height 546
click at [1029, 426] on p "The term “ace” is a common shorthand for [DEMOGRAPHIC_DATA], and the ace of spa…" at bounding box center [984, 519] width 260 height 187
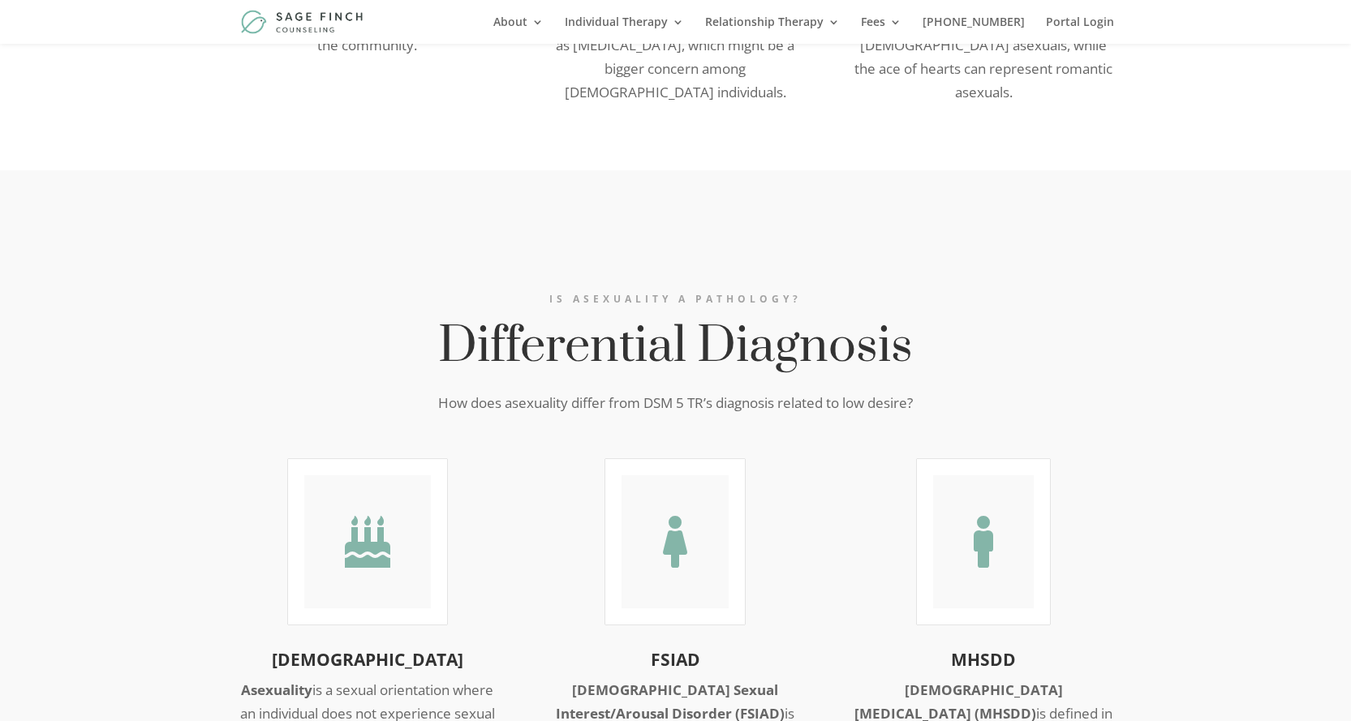
scroll to position [6246, 0]
